Goal: Task Accomplishment & Management: Use online tool/utility

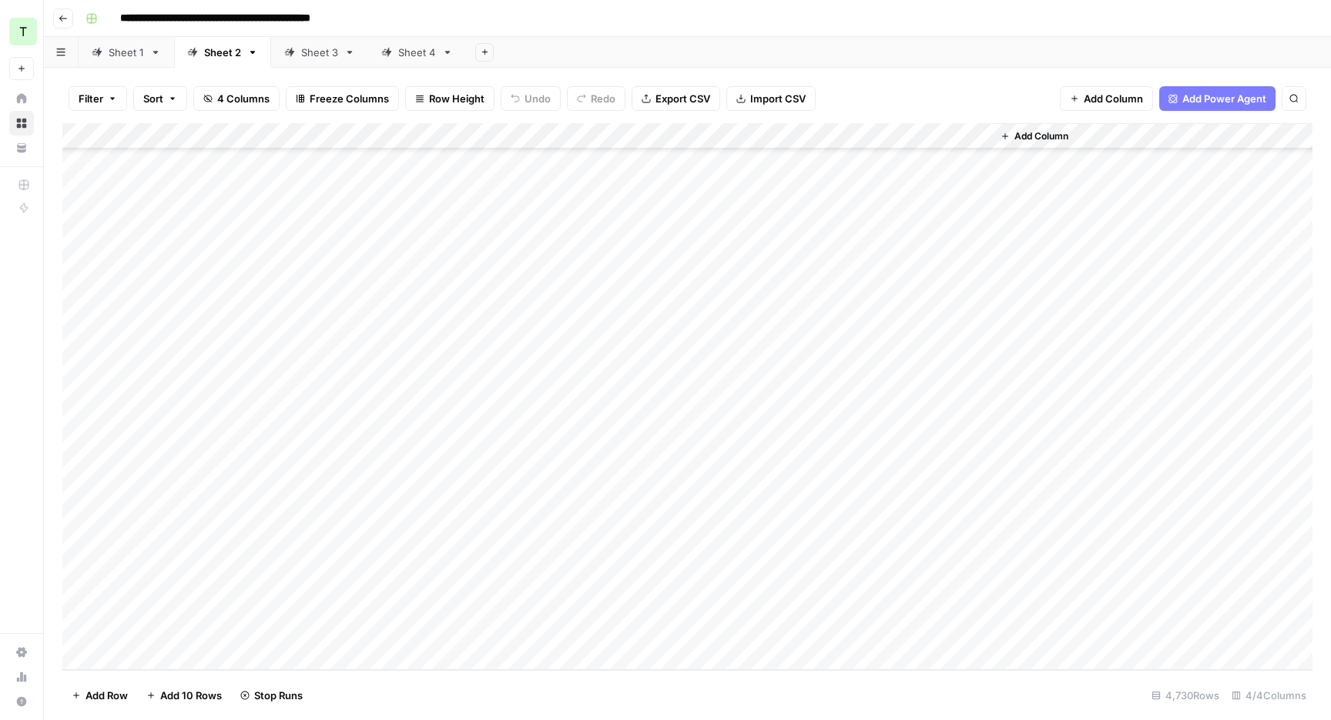
scroll to position [123277, 0]
click at [133, 50] on div "Sheet 1" at bounding box center [126, 52] width 35 height 15
click at [202, 48] on div "Sheet 2" at bounding box center [214, 52] width 54 height 15
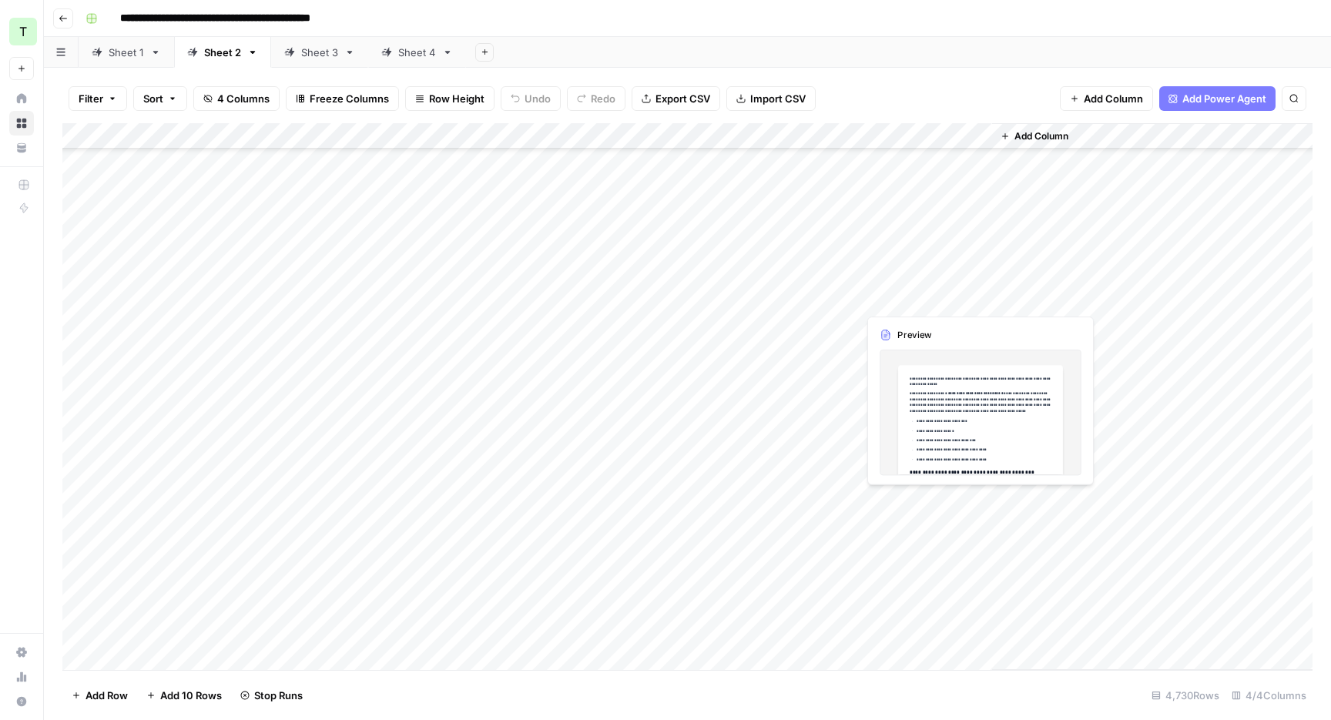
click at [950, 291] on div "Add Column" at bounding box center [687, 396] width 1250 height 547
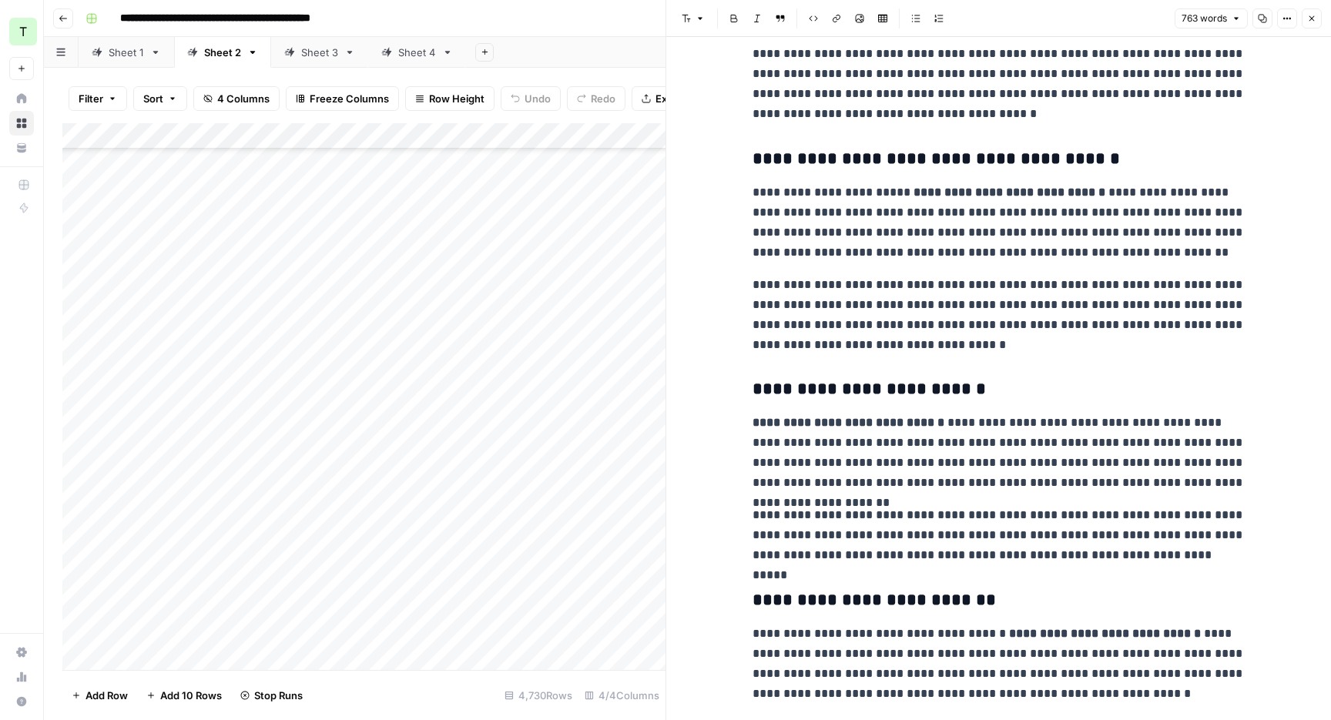
scroll to position [52, 0]
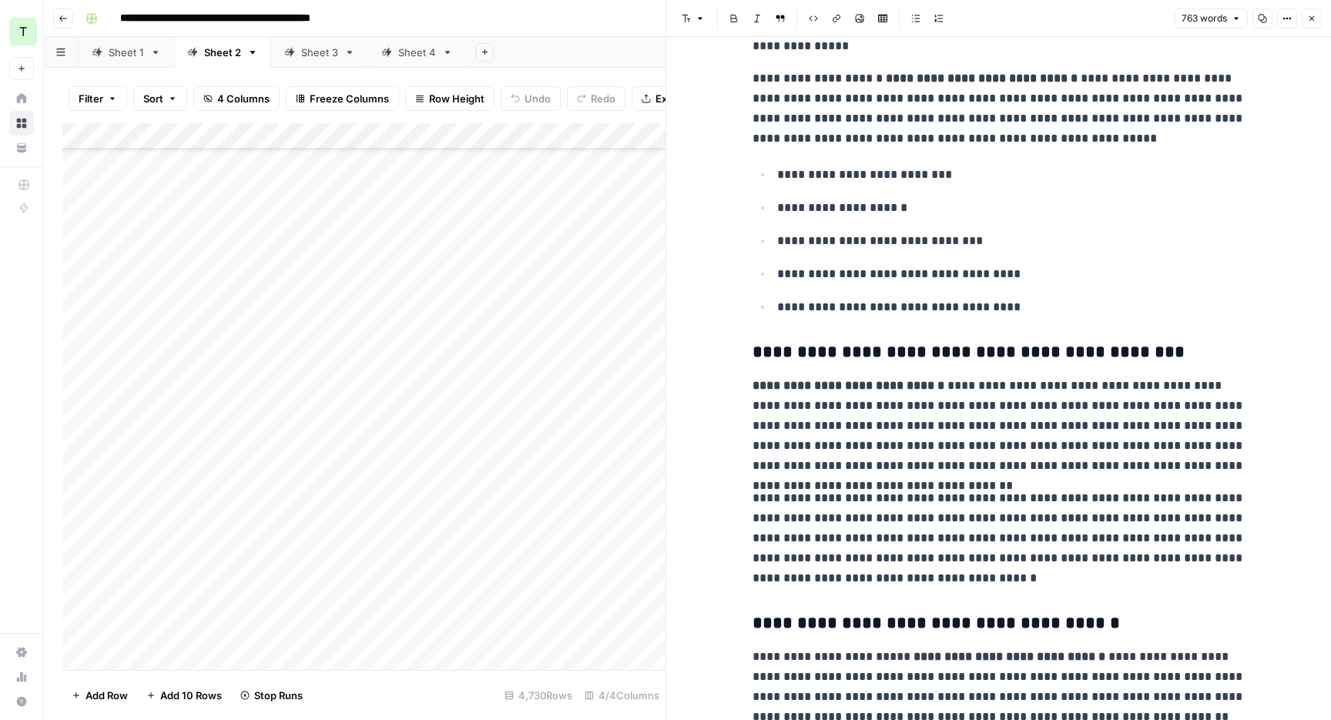
click at [515, 285] on div "Add Column" at bounding box center [363, 396] width 603 height 547
click at [643, 299] on div "Add Column" at bounding box center [363, 396] width 603 height 547
click at [1314, 25] on button "Close" at bounding box center [1312, 18] width 20 height 20
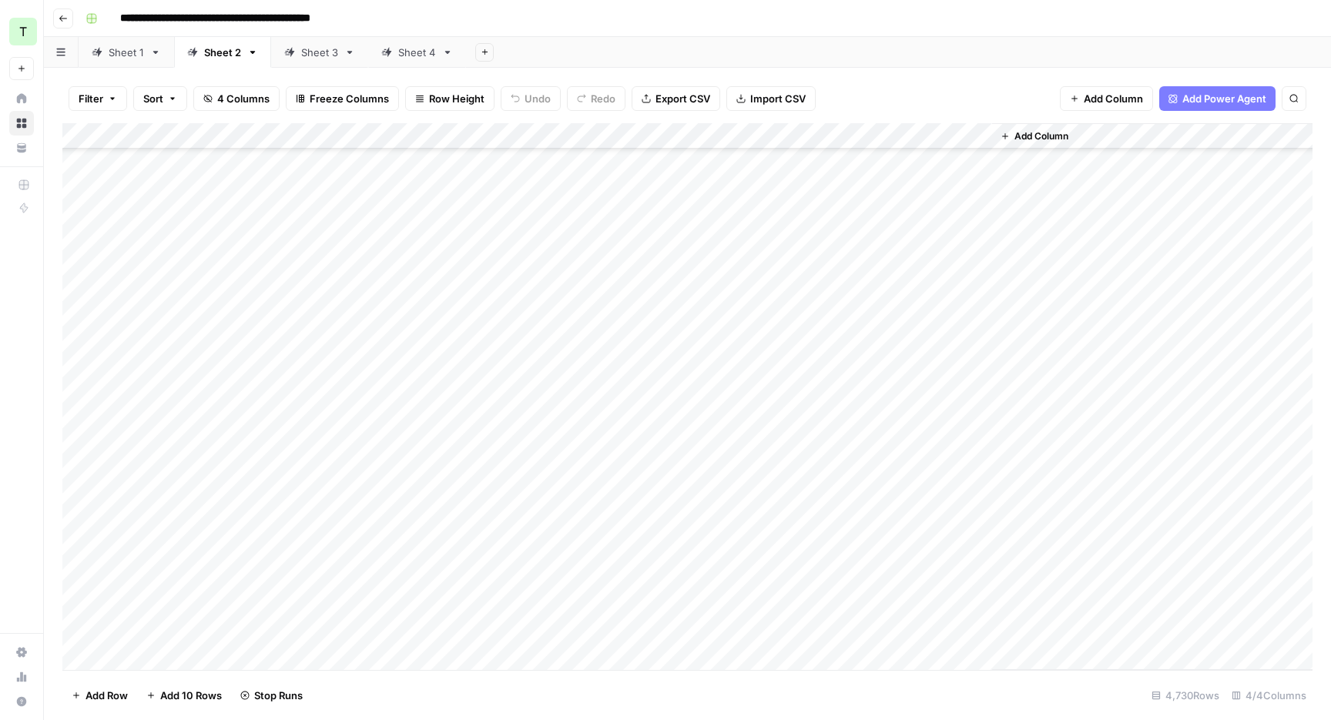
click at [710, 292] on div "Add Column" at bounding box center [687, 396] width 1250 height 547
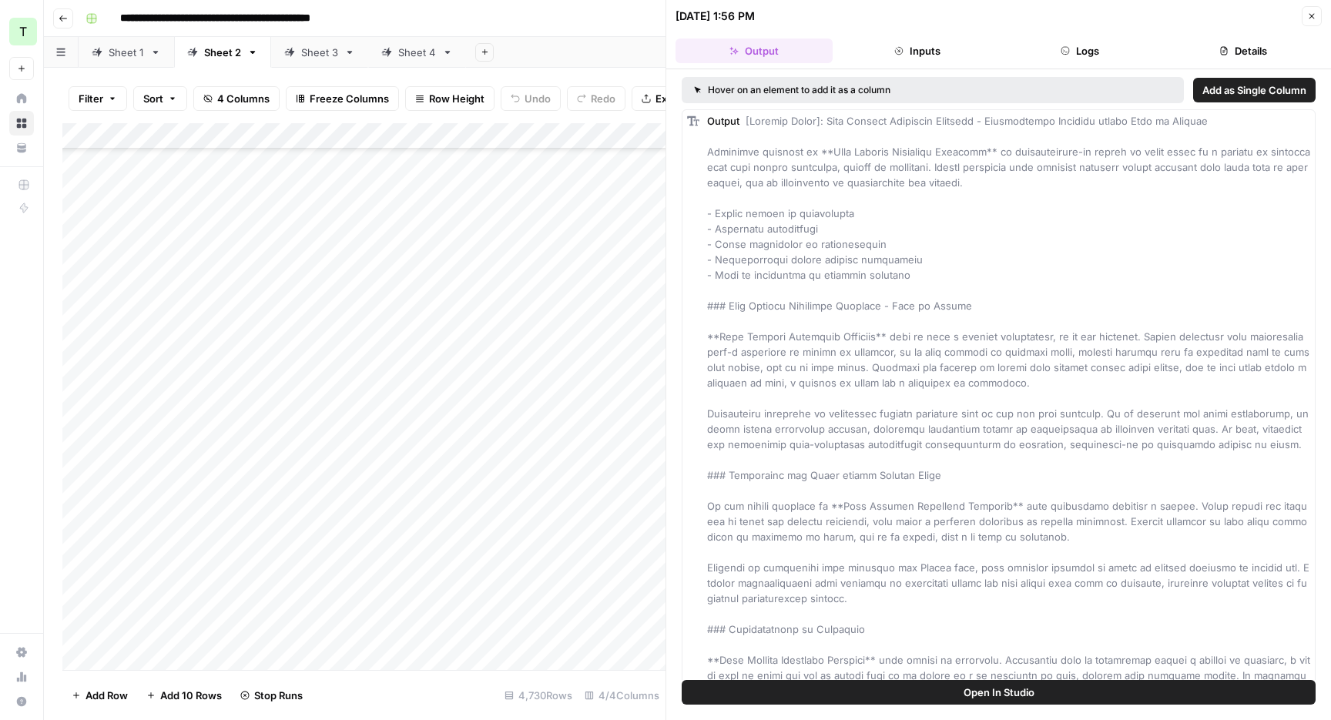
click at [1088, 59] on button "Logs" at bounding box center [1080, 51] width 157 height 25
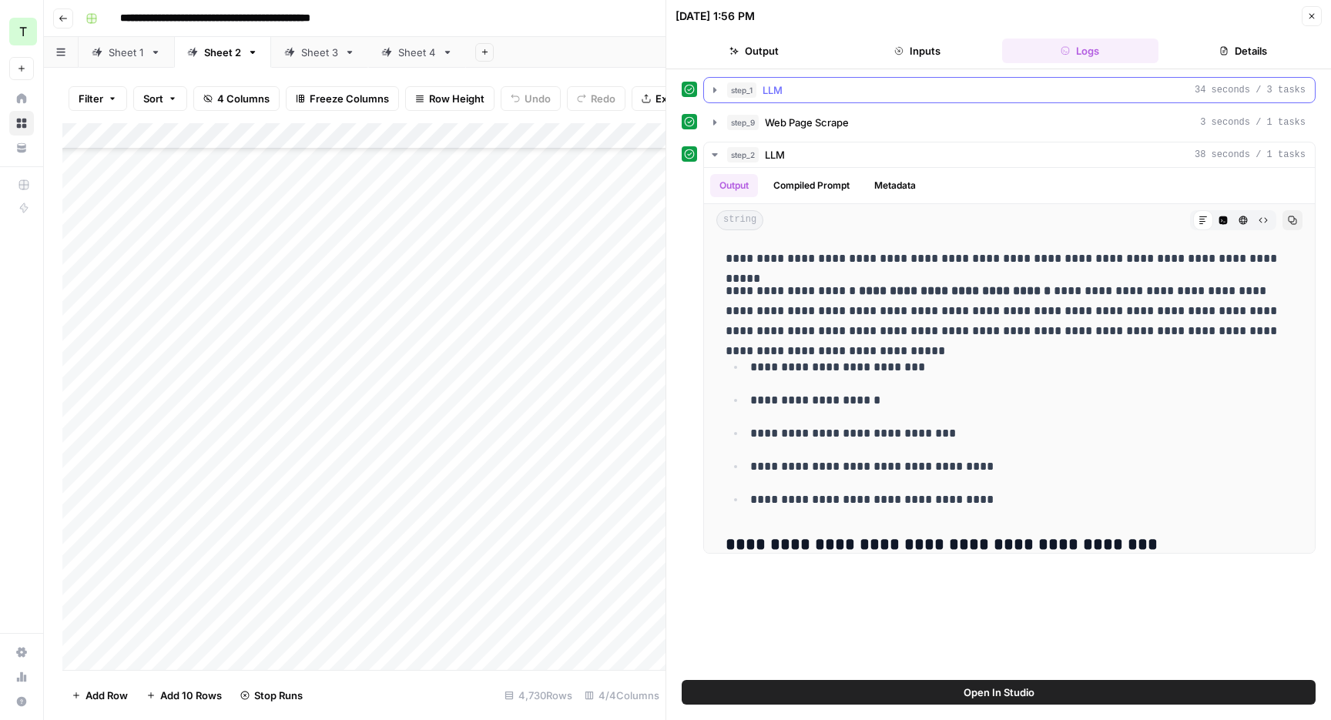
click at [973, 88] on div "step_1 LLM 34 seconds / 3 tasks" at bounding box center [1016, 89] width 578 height 15
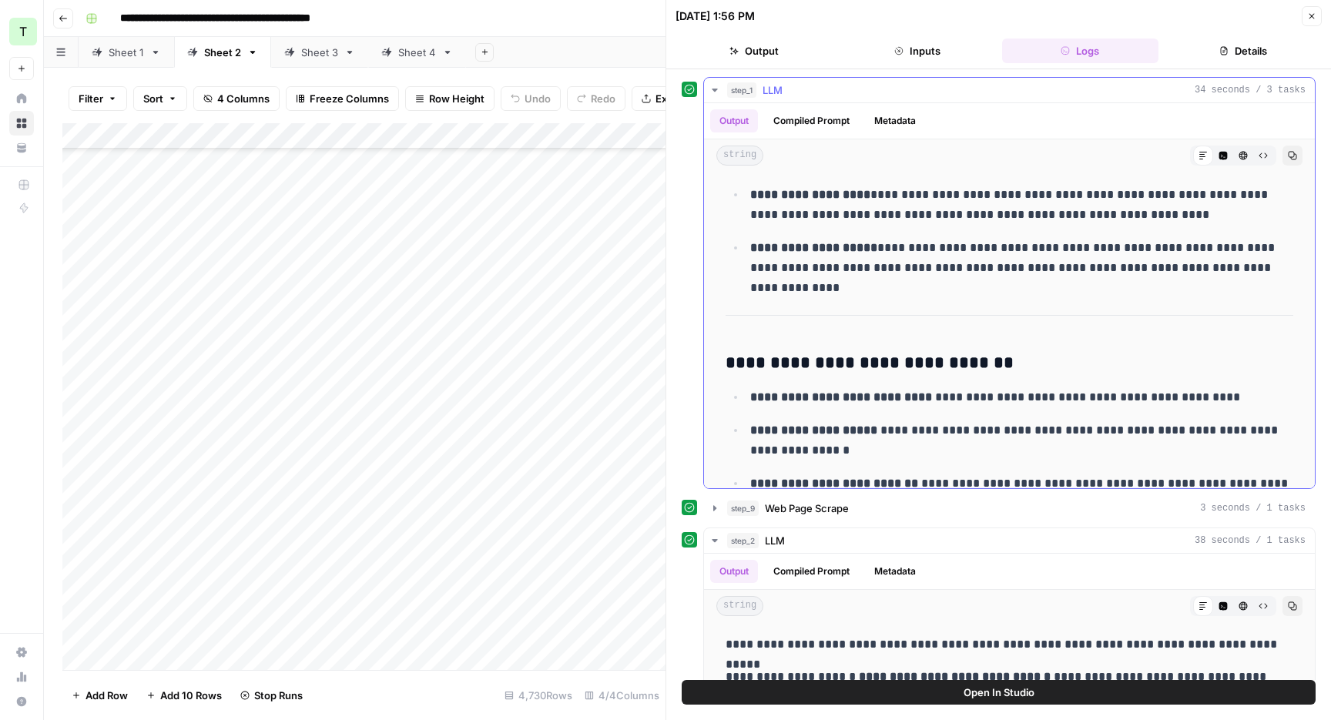
scroll to position [643, 0]
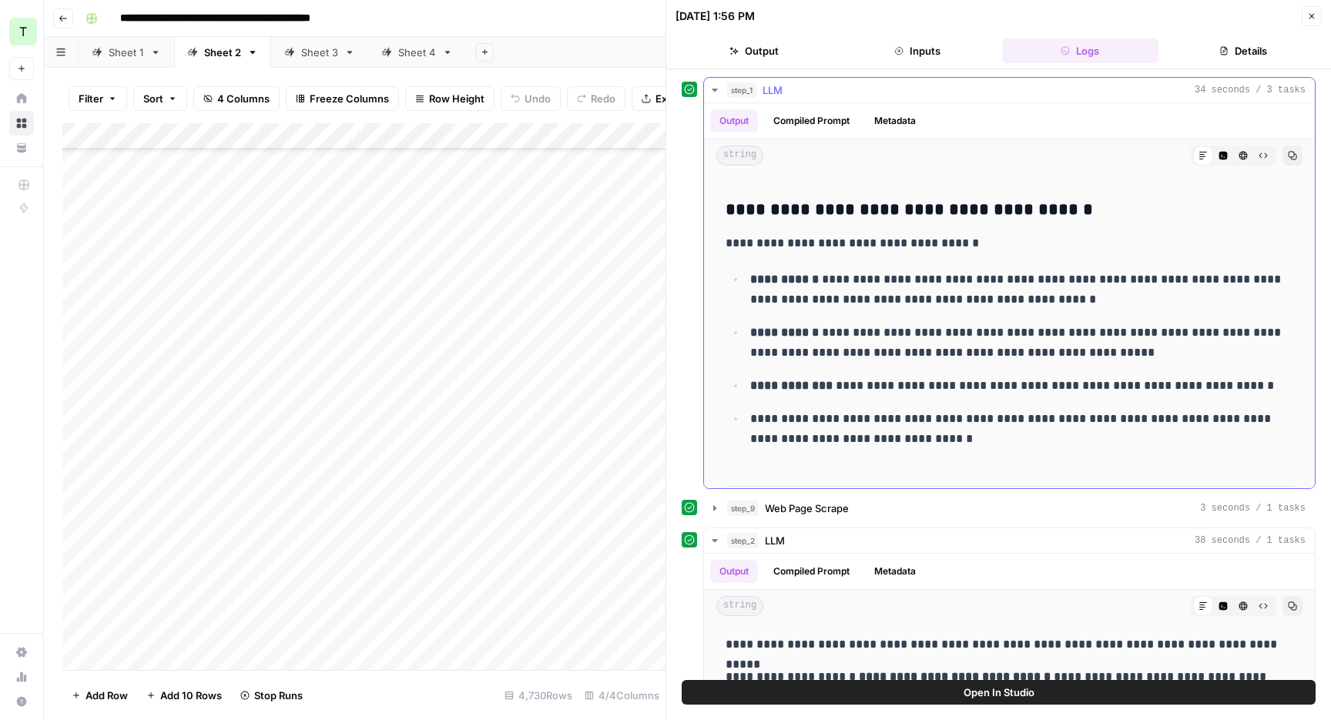
click at [927, 89] on div "step_1 LLM 34 seconds / 3 tasks" at bounding box center [1016, 89] width 578 height 15
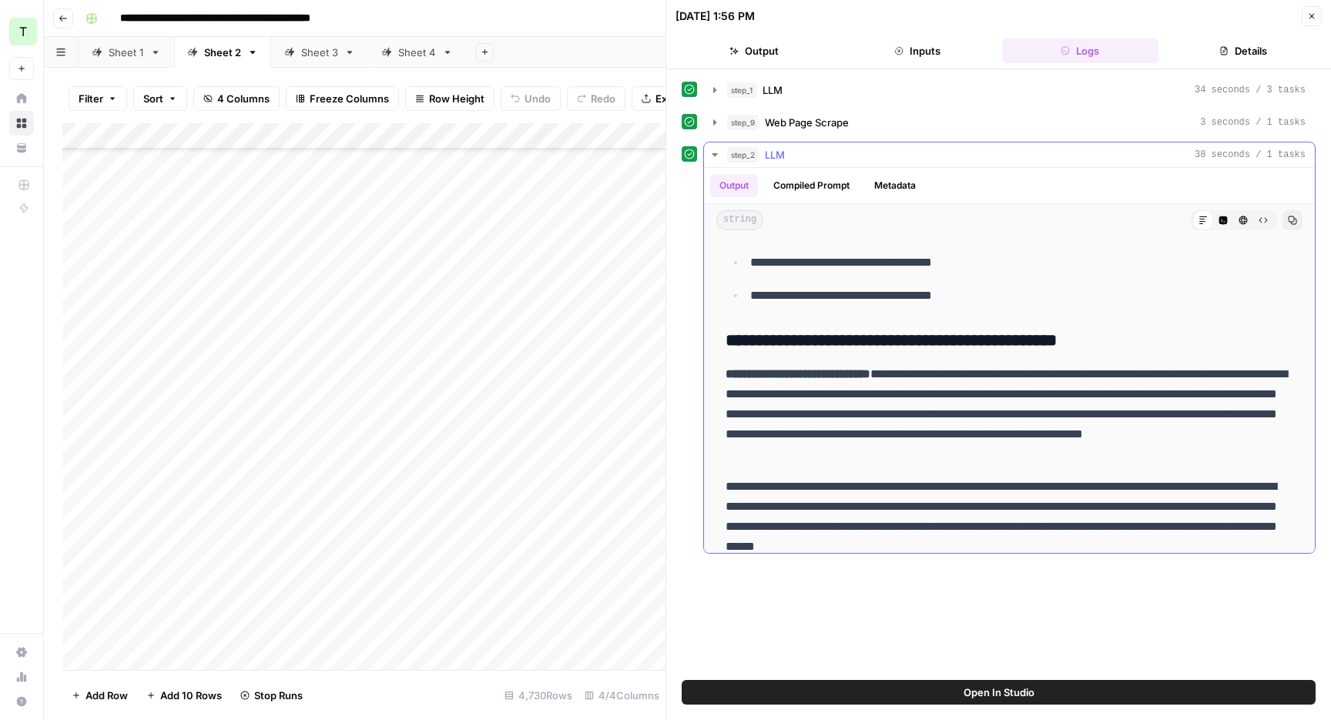
scroll to position [355, 0]
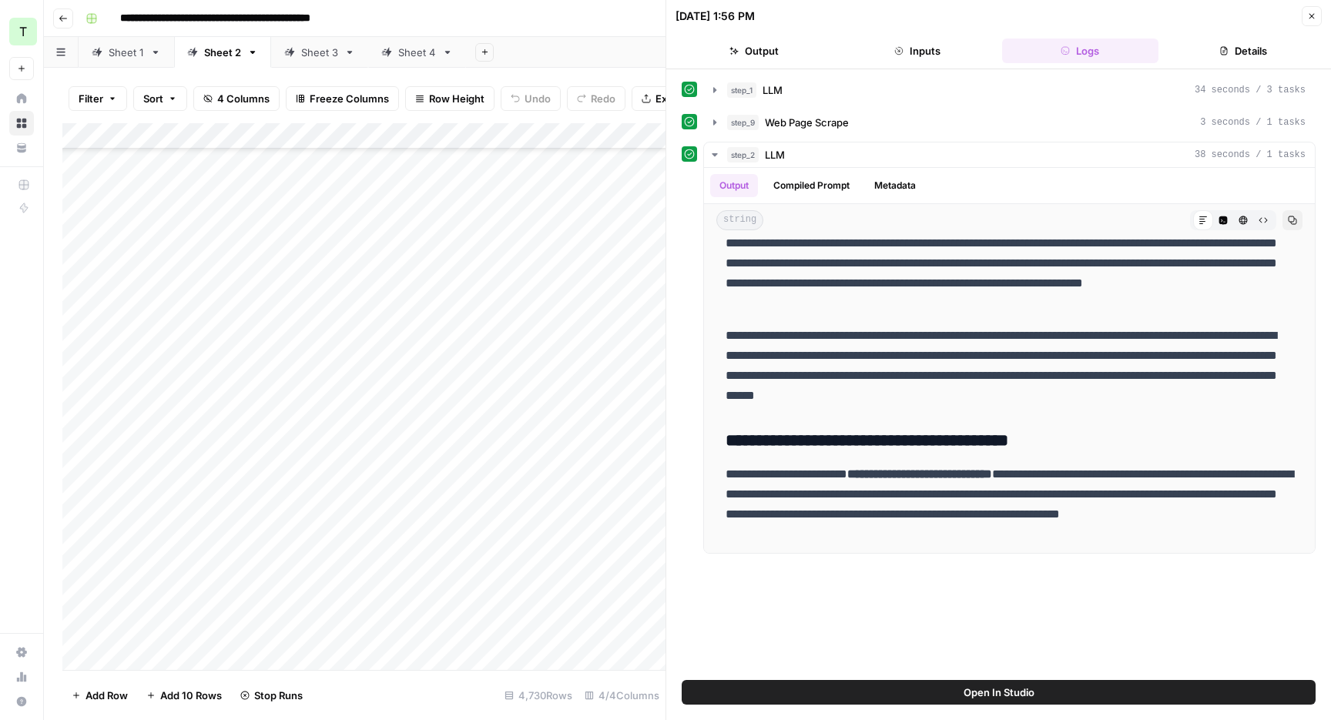
click at [1304, 15] on button "Close" at bounding box center [1312, 16] width 20 height 20
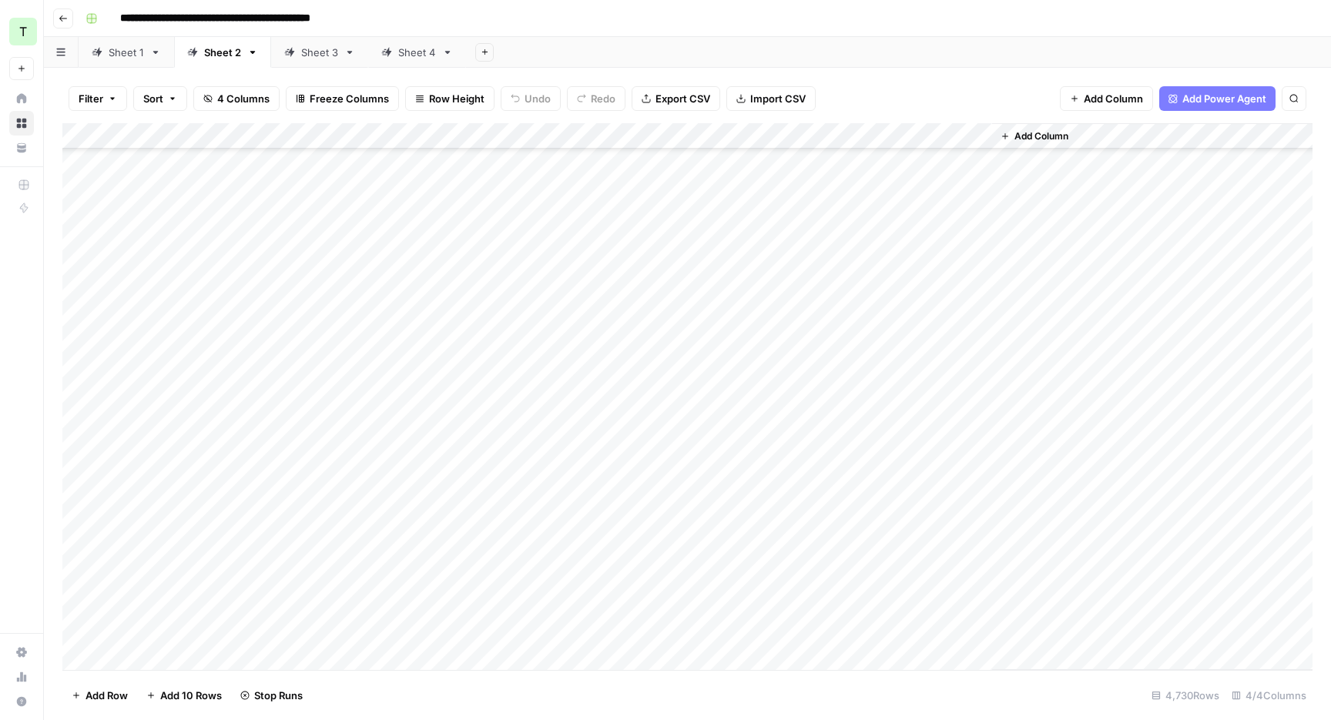
click at [843, 42] on div "Add Sheet" at bounding box center [898, 52] width 865 height 31
